Goal: Information Seeking & Learning: Learn about a topic

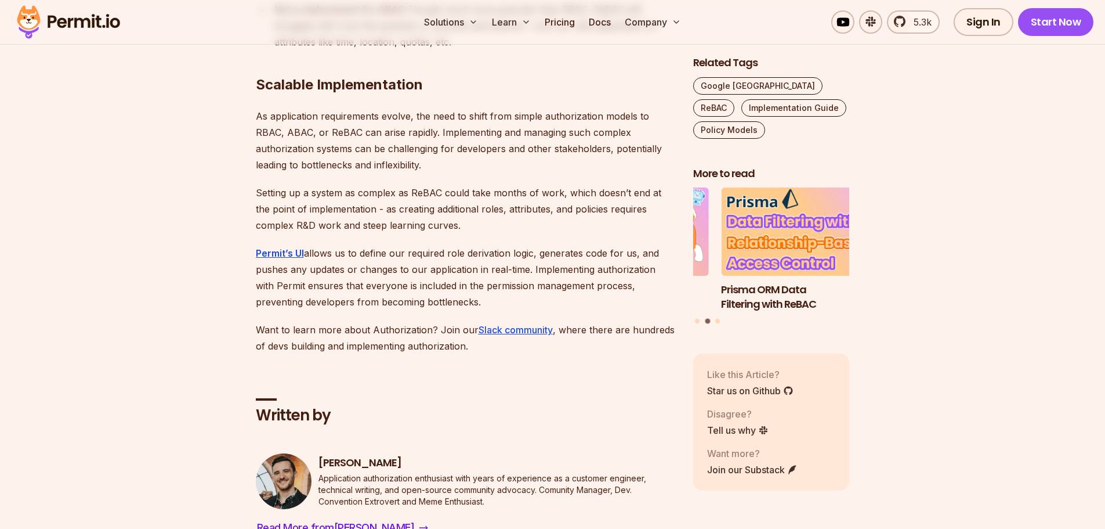
scroll to position [9053, 0]
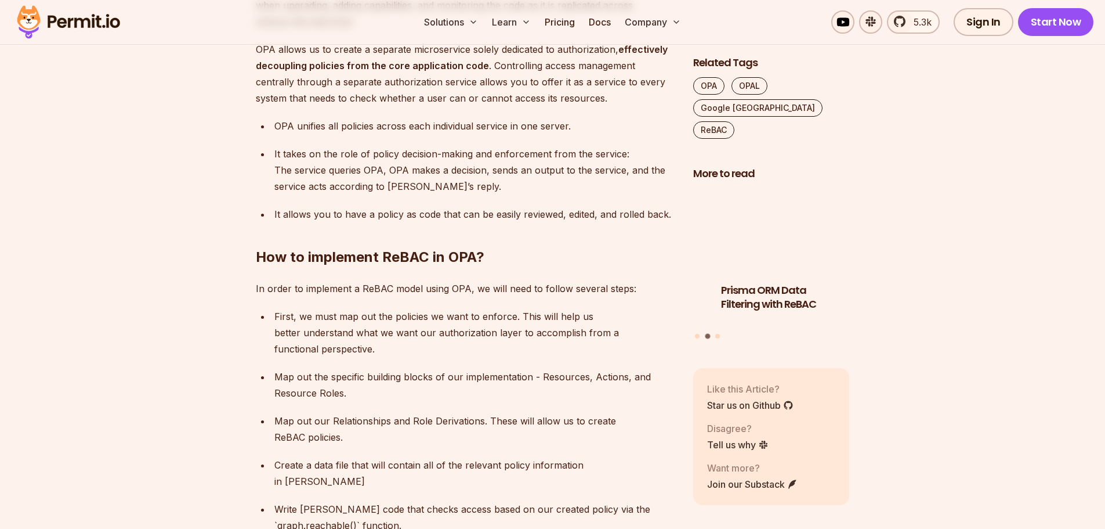
scroll to position [1683, 0]
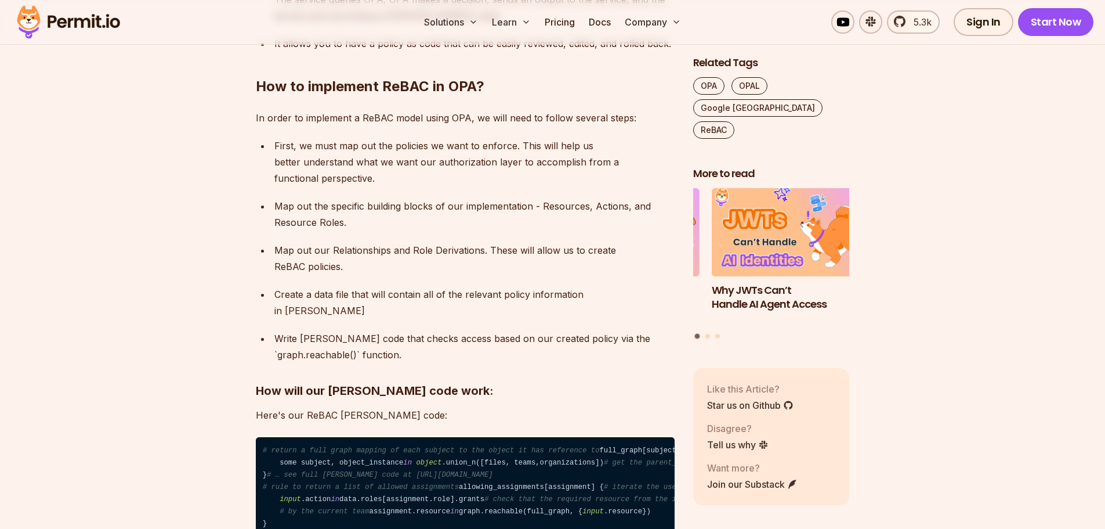
scroll to position [1857, 0]
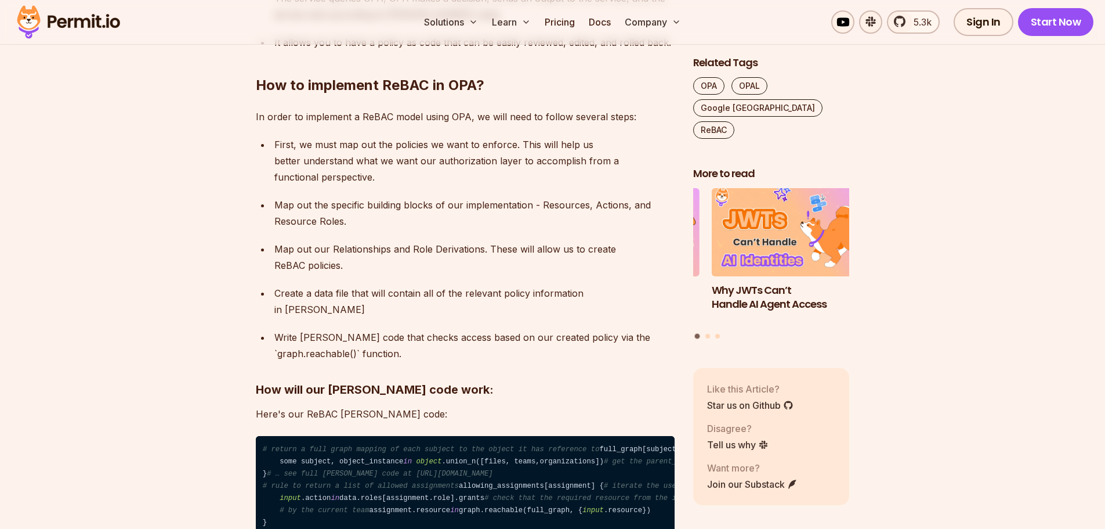
drag, startPoint x: 948, startPoint y: 23, endPoint x: 100, endPoint y: 332, distance: 901.9
drag, startPoint x: 1042, startPoint y: 85, endPoint x: 1012, endPoint y: 57, distance: 40.6
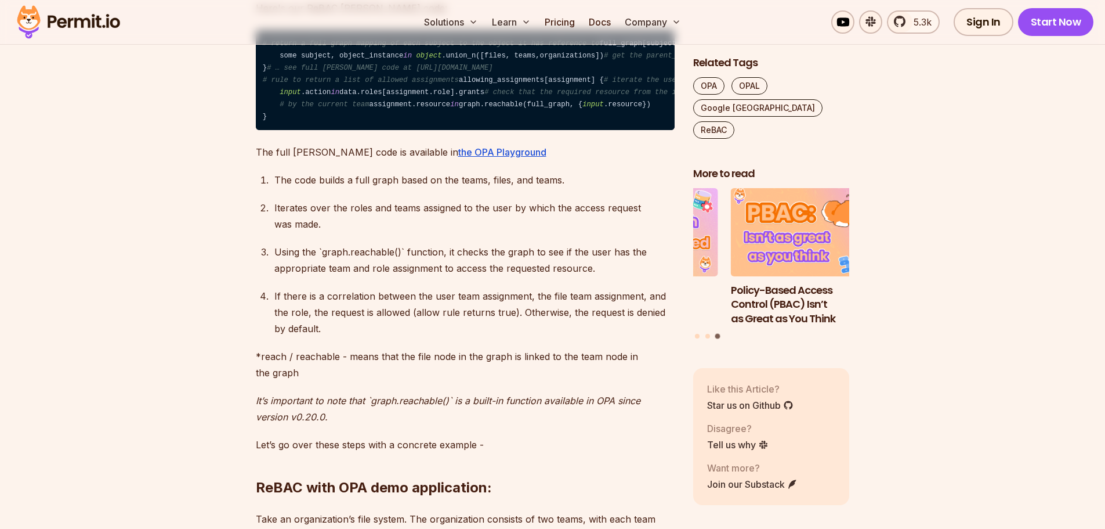
scroll to position [2263, 0]
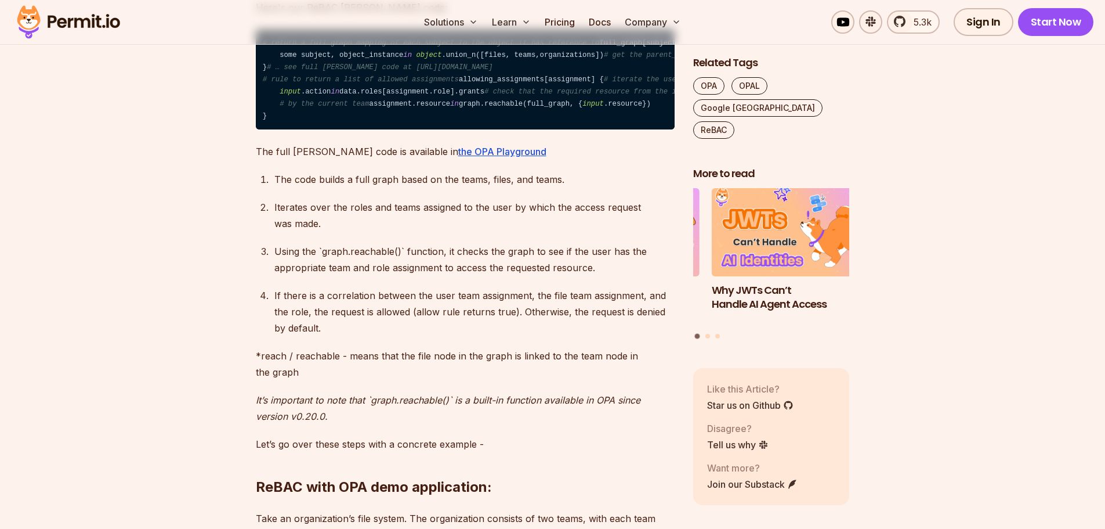
click at [472, 232] on p "Iterates over the roles and teams assigned to the user by which the access requ…" at bounding box center [474, 215] width 400 height 32
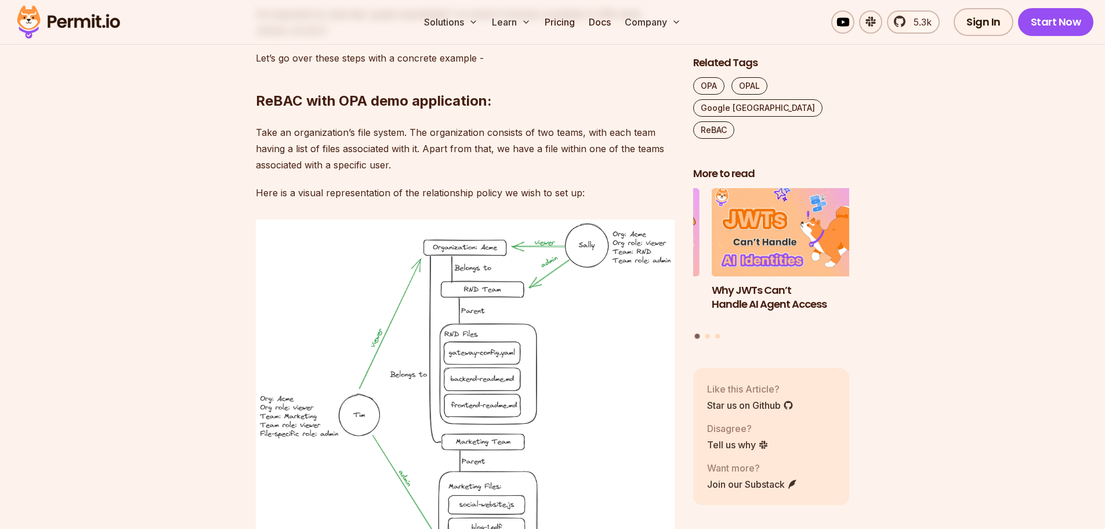
scroll to position [2669, 0]
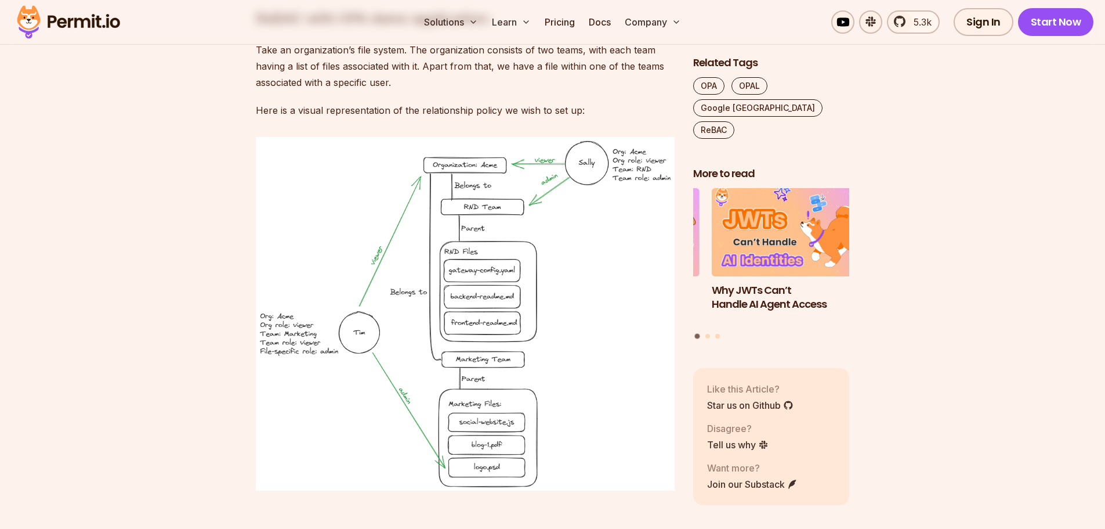
scroll to position [2785, 0]
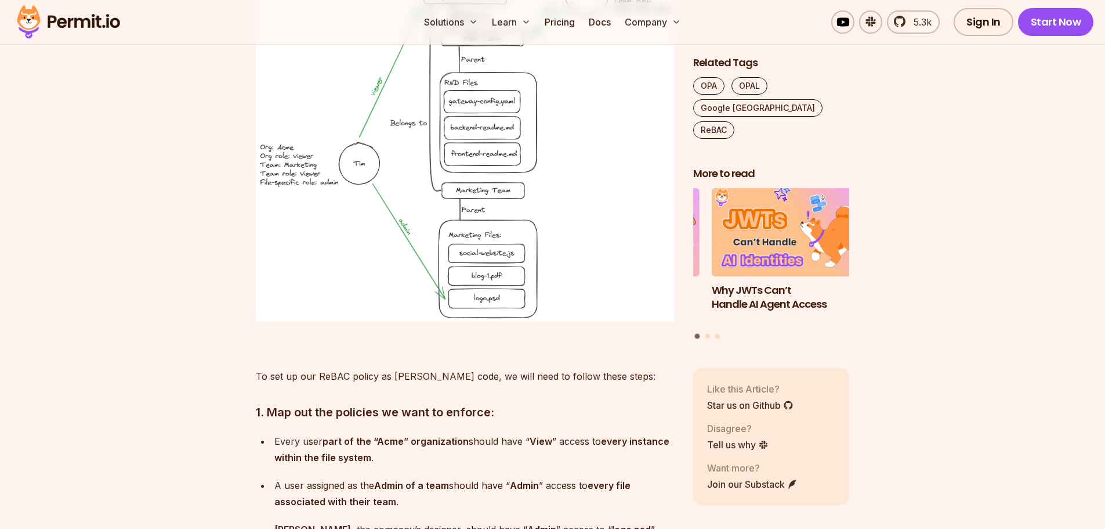
scroll to position [2901, 0]
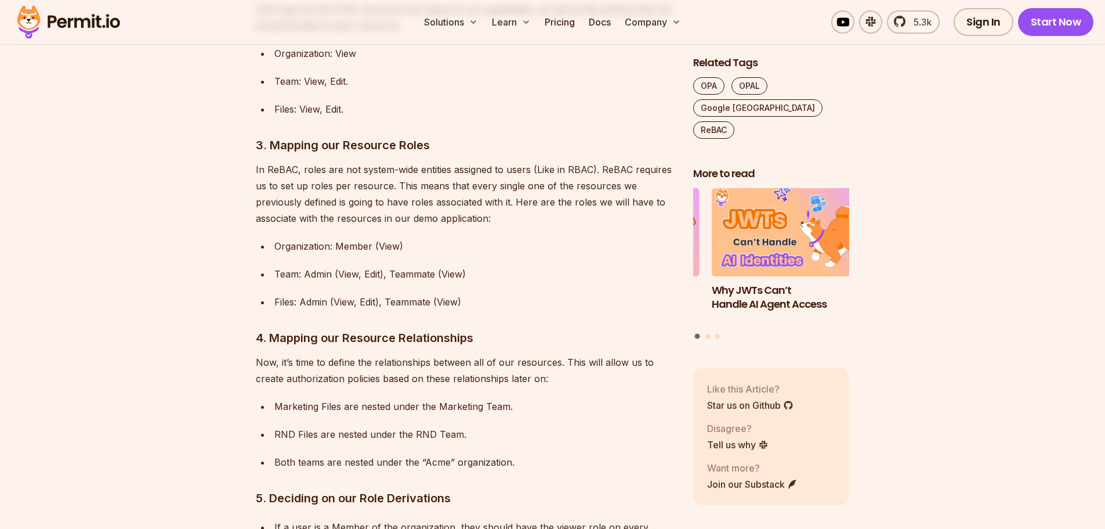
scroll to position [3424, 0]
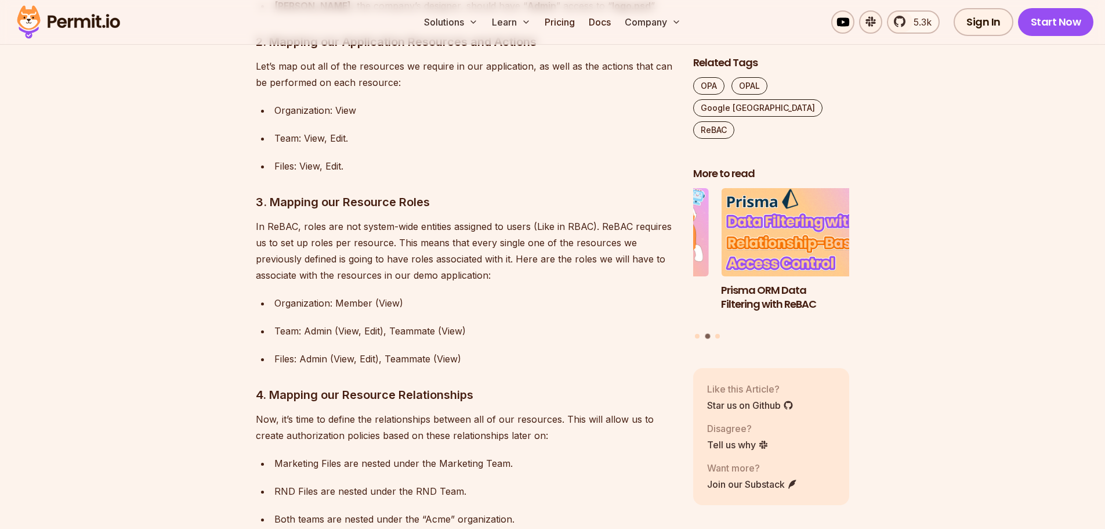
click at [584, 339] on p "Team: Admin (View, Edit), Teammate (View)" at bounding box center [474, 331] width 400 height 16
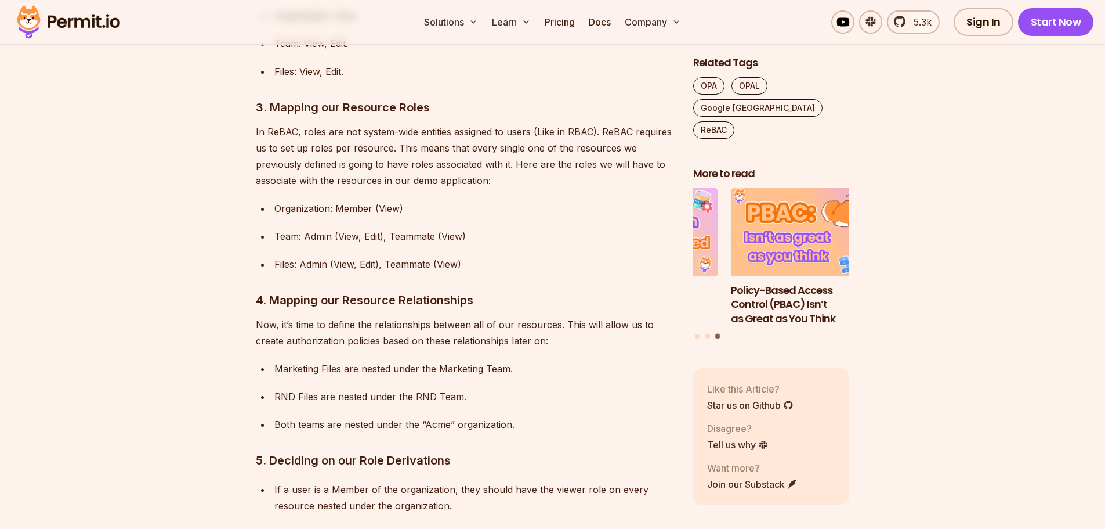
scroll to position [3540, 0]
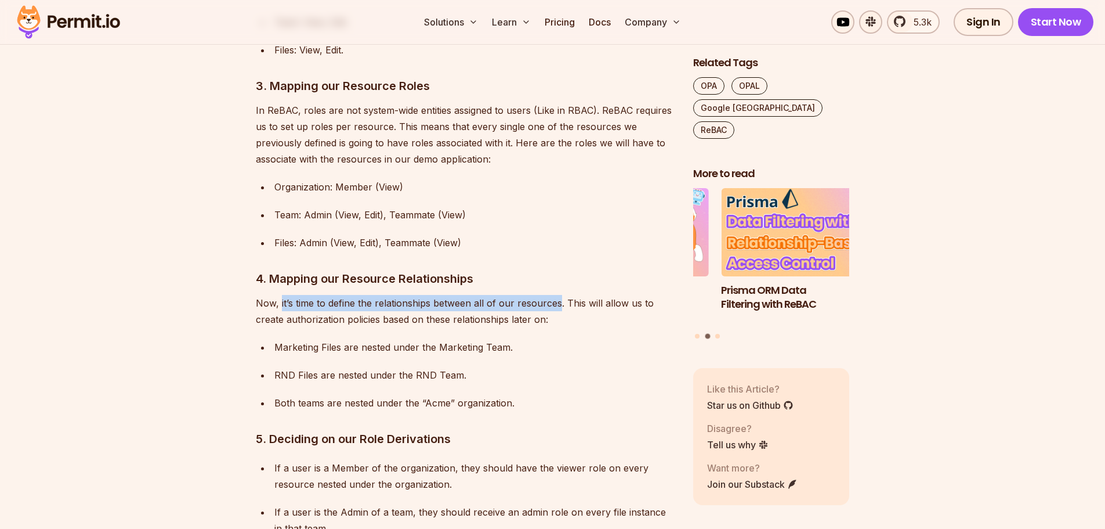
drag, startPoint x: 280, startPoint y: 395, endPoint x: 559, endPoint y: 398, distance: 278.5
click at [559, 327] on p "Now, it’s time to define the relationships between all of our resources. This w…" at bounding box center [465, 311] width 419 height 32
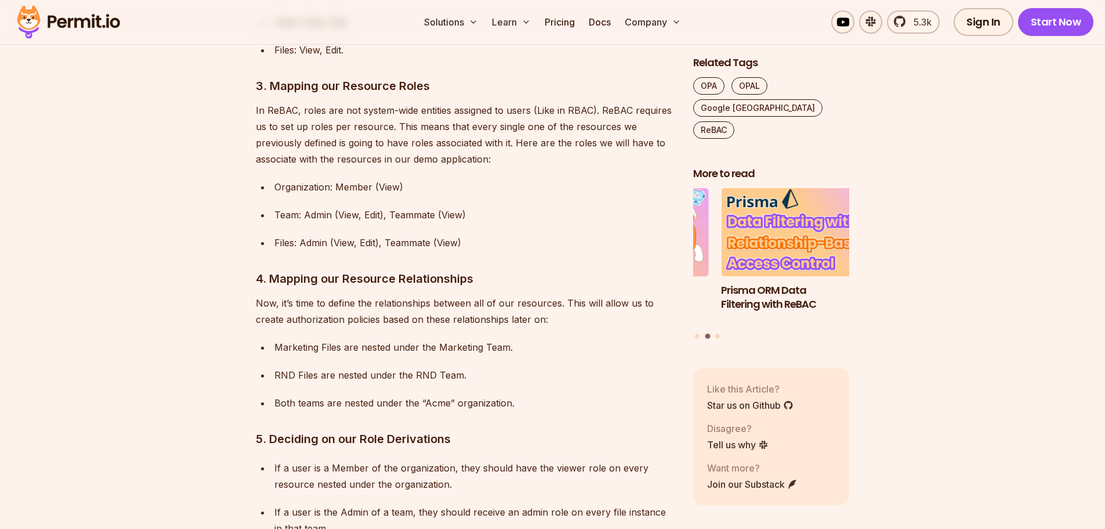
click at [594, 355] on p "Marketing Files are nested under the Marketing Team." at bounding box center [474, 347] width 400 height 16
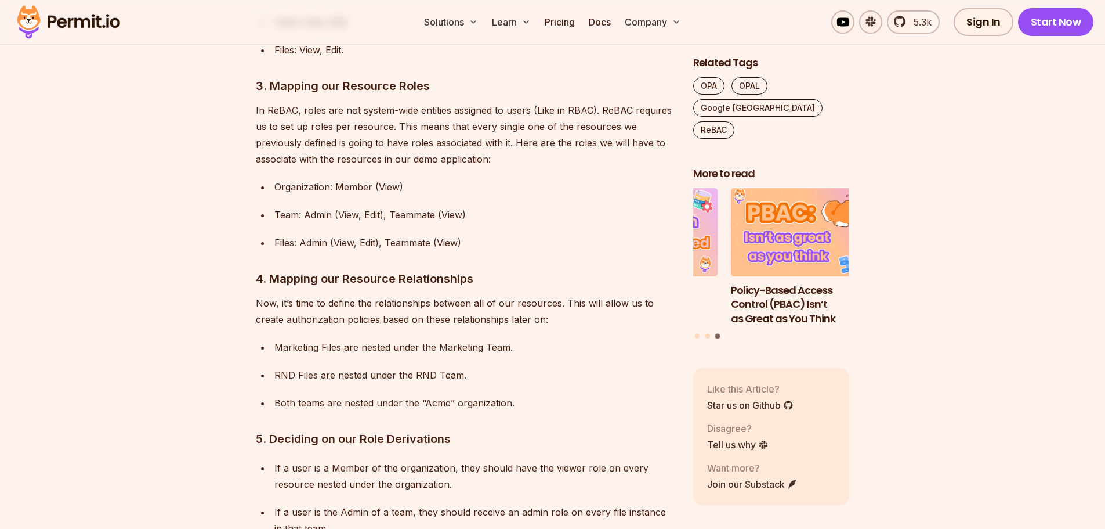
drag, startPoint x: 961, startPoint y: 265, endPoint x: 952, endPoint y: 249, distance: 18.2
click at [505, 251] on ul "Organization: Member (View) Team: Admin (View, Edit), Teammate (View) Files: Ad…" at bounding box center [465, 215] width 419 height 72
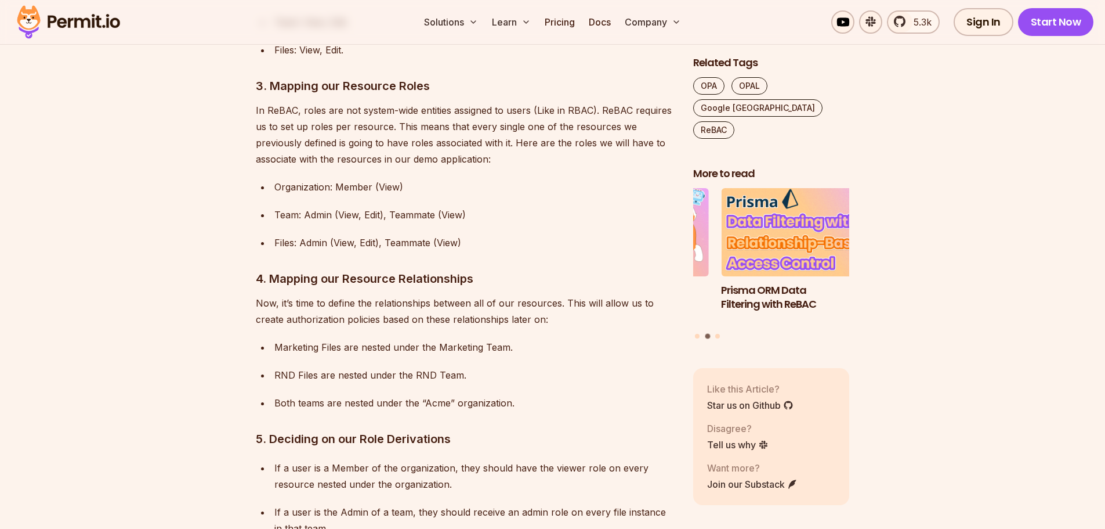
click at [505, 251] on ul "Organization: Member (View) Team: Admin (View, Edit), Teammate (View) Files: Ad…" at bounding box center [465, 215] width 419 height 72
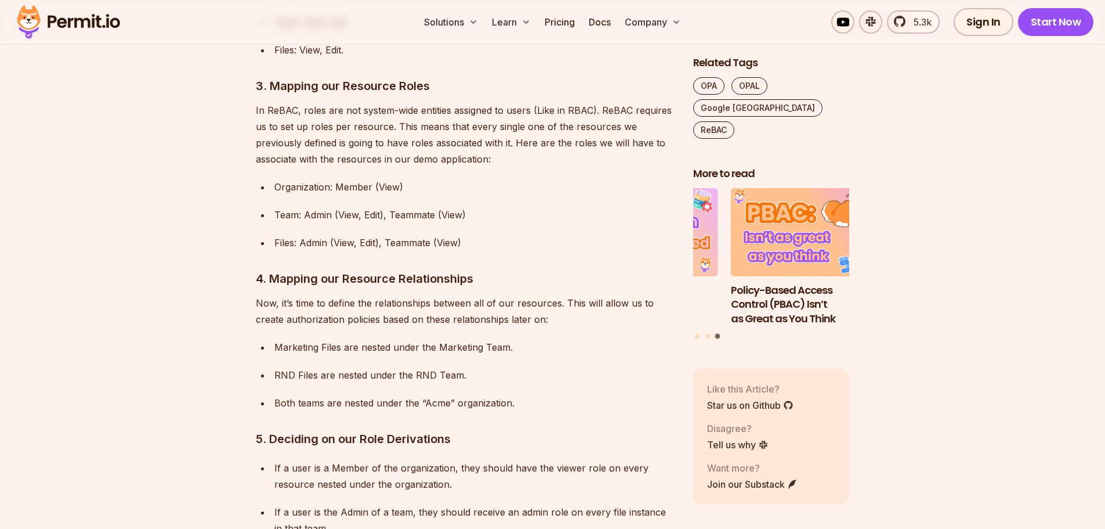
click at [508, 195] on p "Organization: Member (View)" at bounding box center [474, 187] width 400 height 16
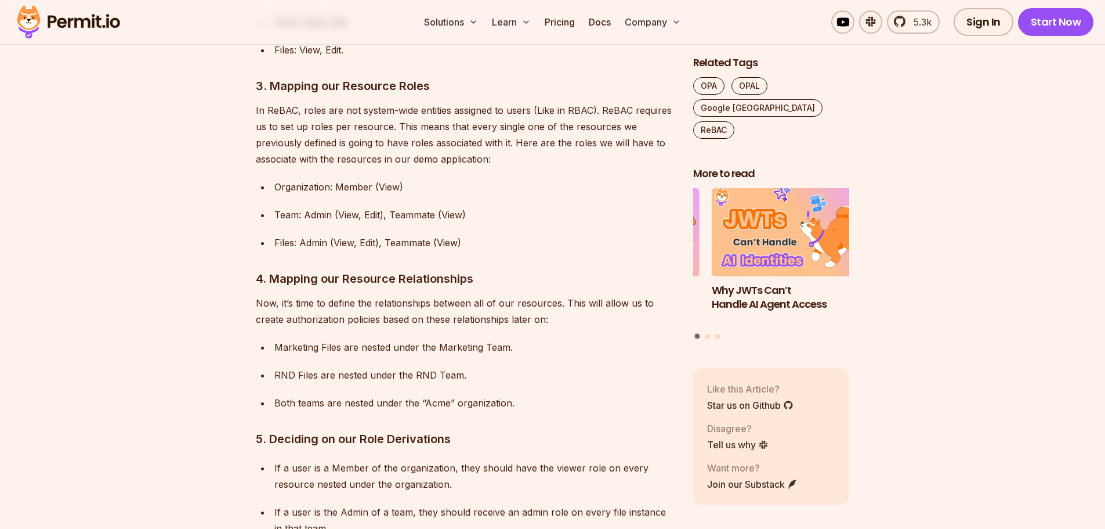
click at [538, 251] on ul "Organization: Member (View) Team: Admin (View, Edit), Teammate (View) Files: Ad…" at bounding box center [465, 215] width 419 height 72
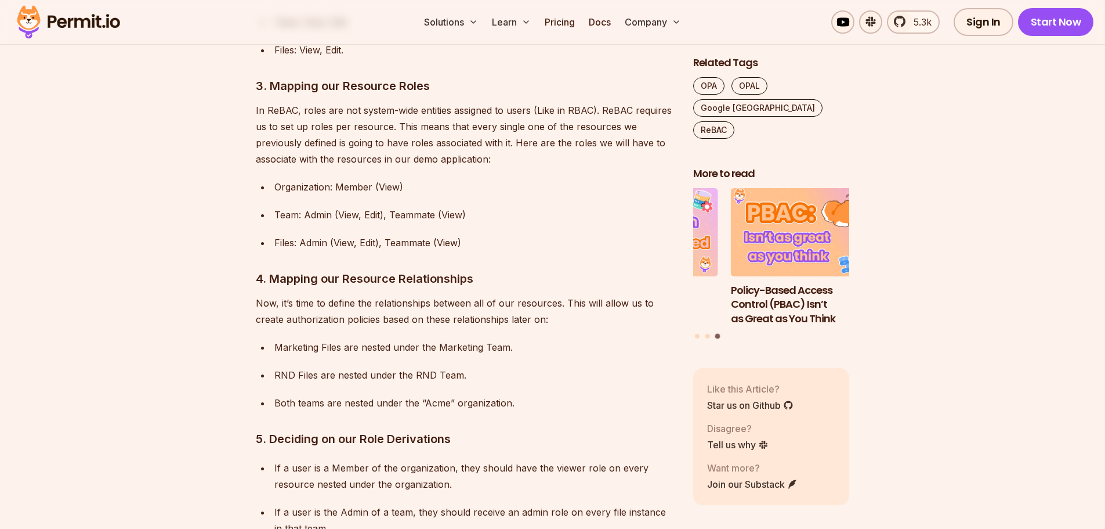
scroll to position [3598, 0]
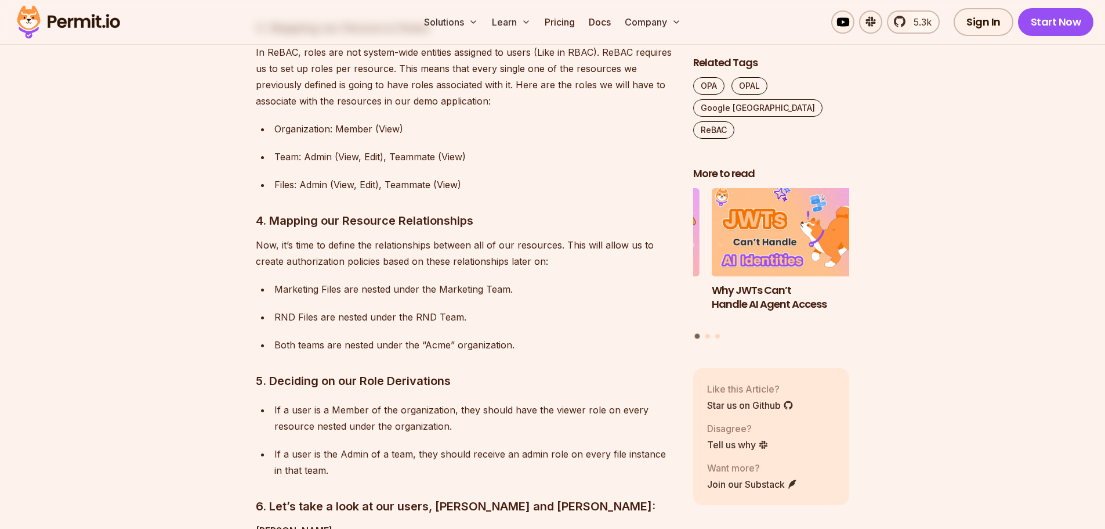
click at [563, 269] on p "Now, it’s time to define the relationships between all of our resources. This w…" at bounding box center [465, 253] width 419 height 32
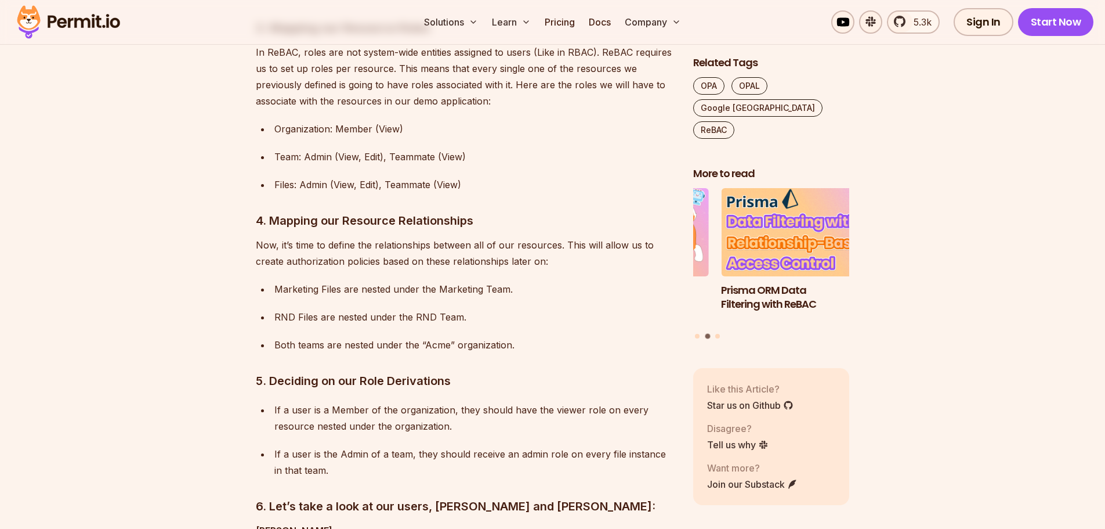
click at [570, 269] on p "Now, it’s time to define the relationships between all of our resources. This w…" at bounding box center [465, 253] width 419 height 32
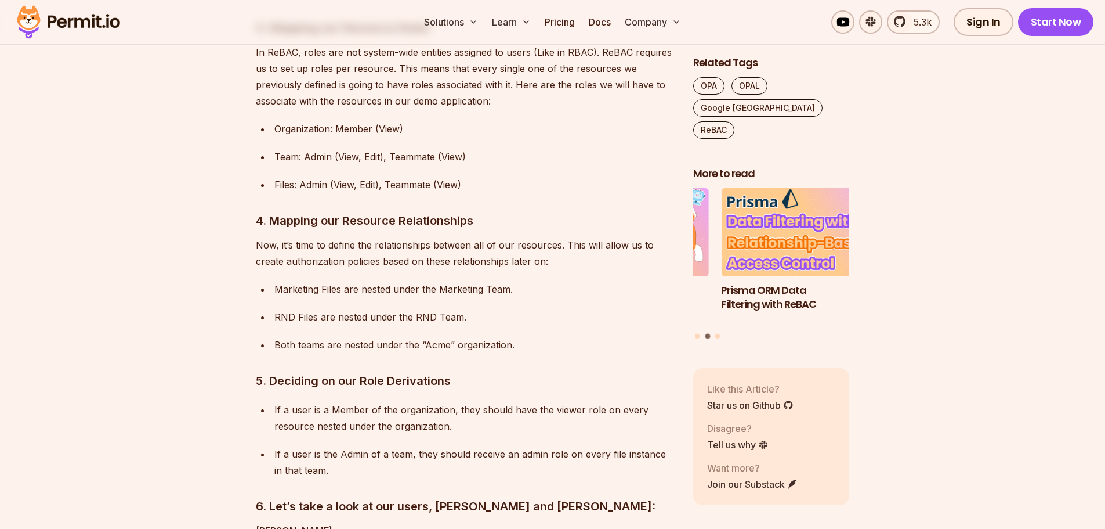
click at [554, 137] on p "Organization: Member (View)" at bounding box center [474, 129] width 400 height 16
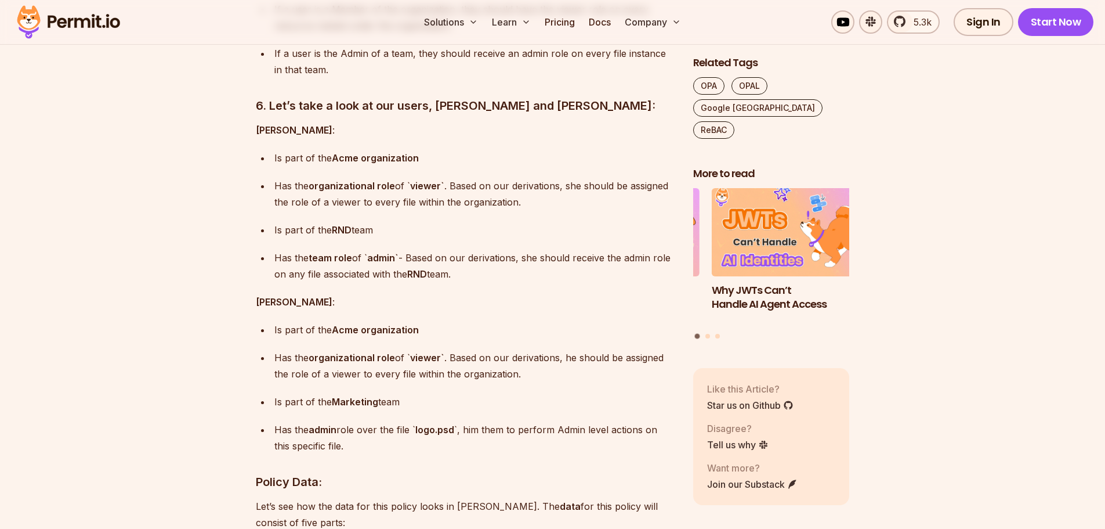
scroll to position [4004, 0]
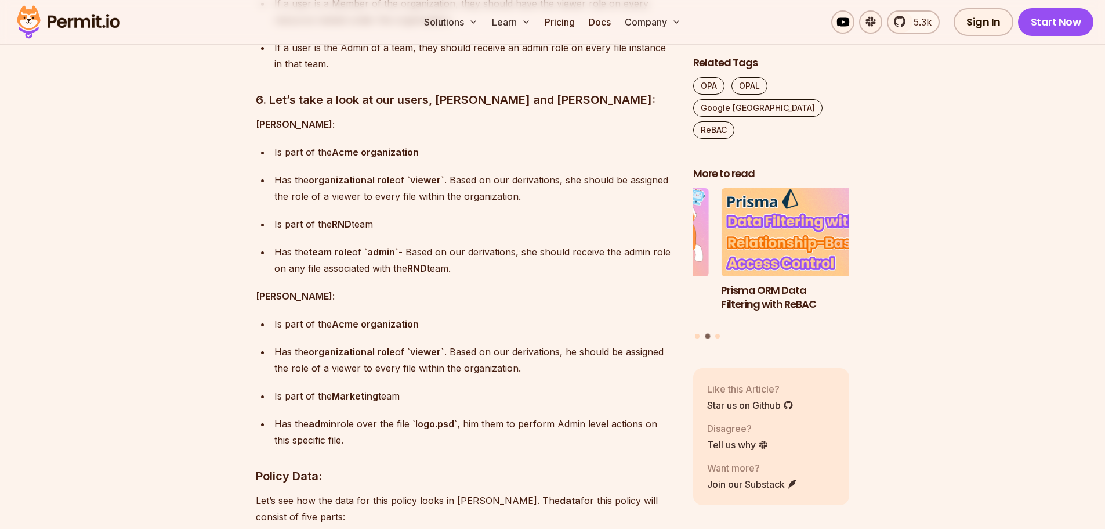
click at [1058, 245] on section "Table of Contents Building authorization can be a complicated endeavor. There a…" at bounding box center [552, 224] width 1105 height 7029
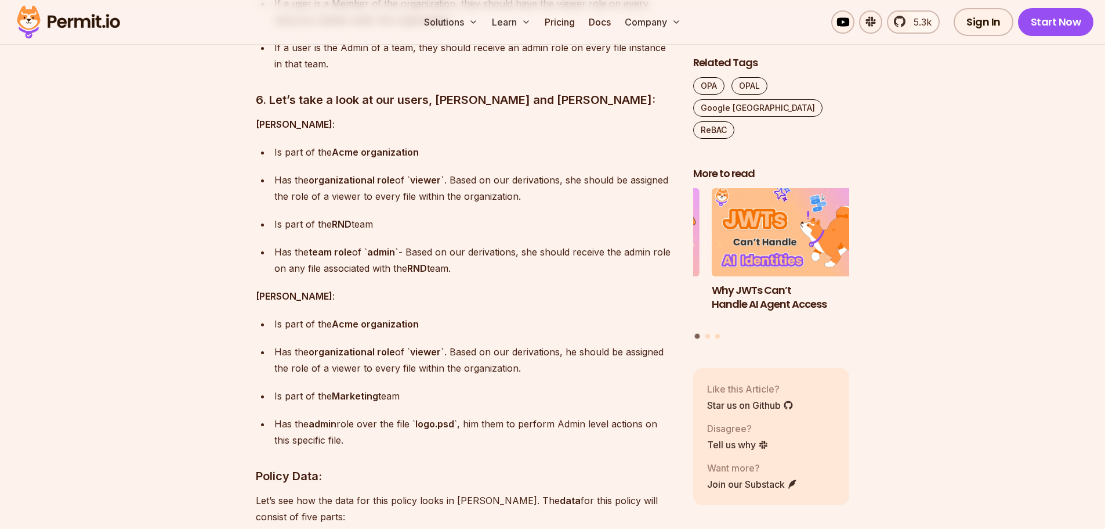
drag, startPoint x: 30, startPoint y: 200, endPoint x: 80, endPoint y: 227, distance: 57.1
click at [30, 200] on section "Table of Contents Building authorization can be a complicated endeavor. There a…" at bounding box center [552, 224] width 1105 height 7029
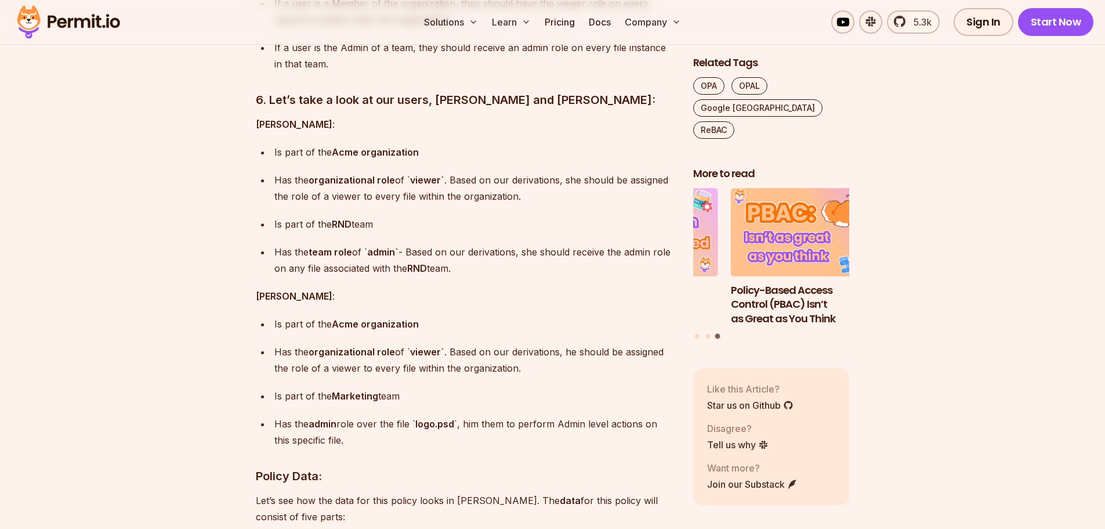
click at [40, 250] on section "Table of Contents Building authorization can be a complicated endeavor. There a…" at bounding box center [552, 224] width 1105 height 7029
